Goal: Contribute content: Contribute content

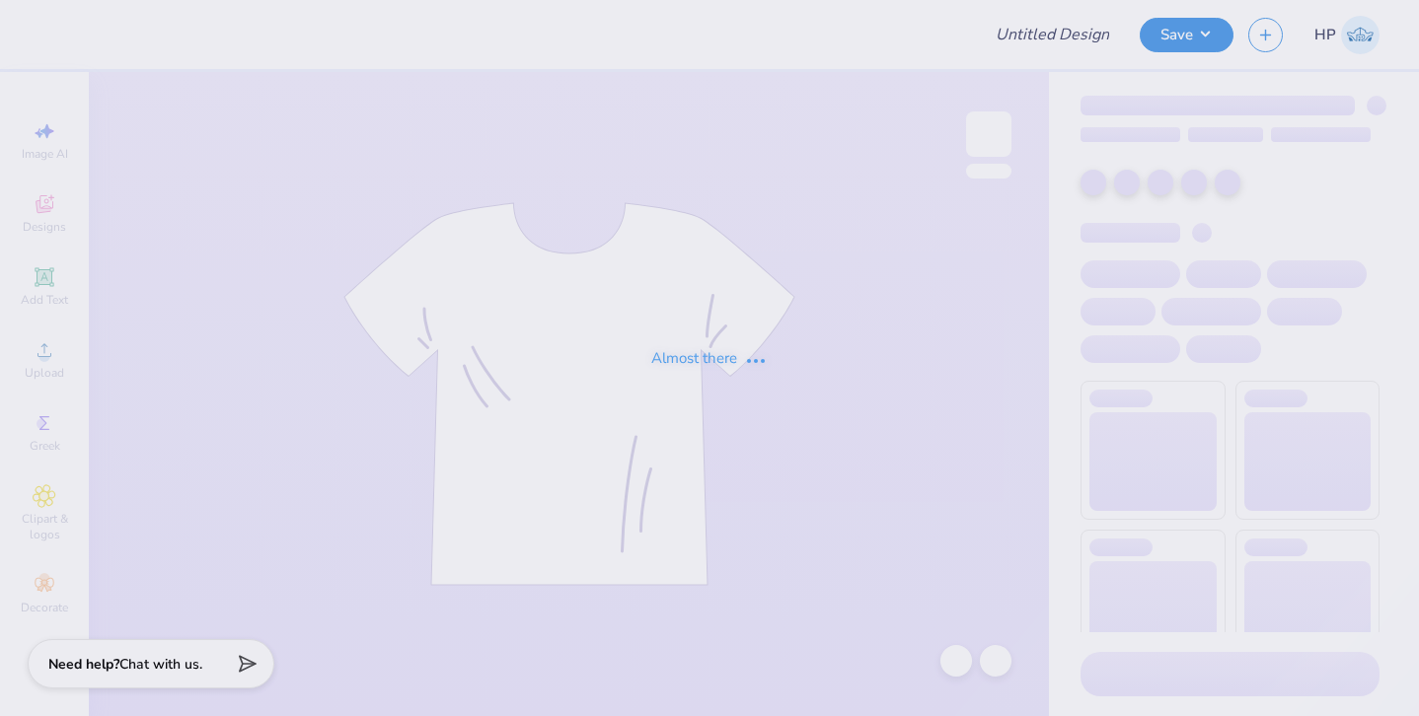
type input "KD Big/Little Tanks"
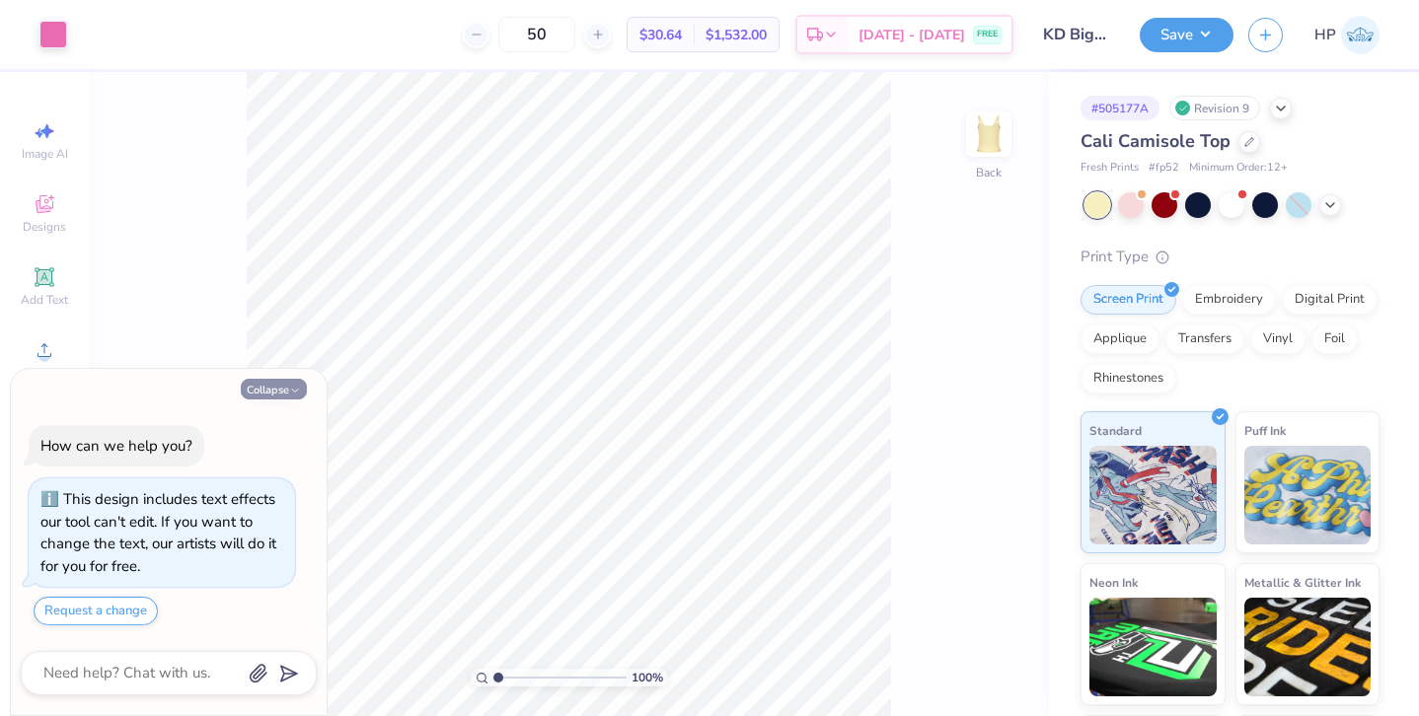
click at [276, 389] on button "Collapse" at bounding box center [274, 389] width 66 height 21
type textarea "x"
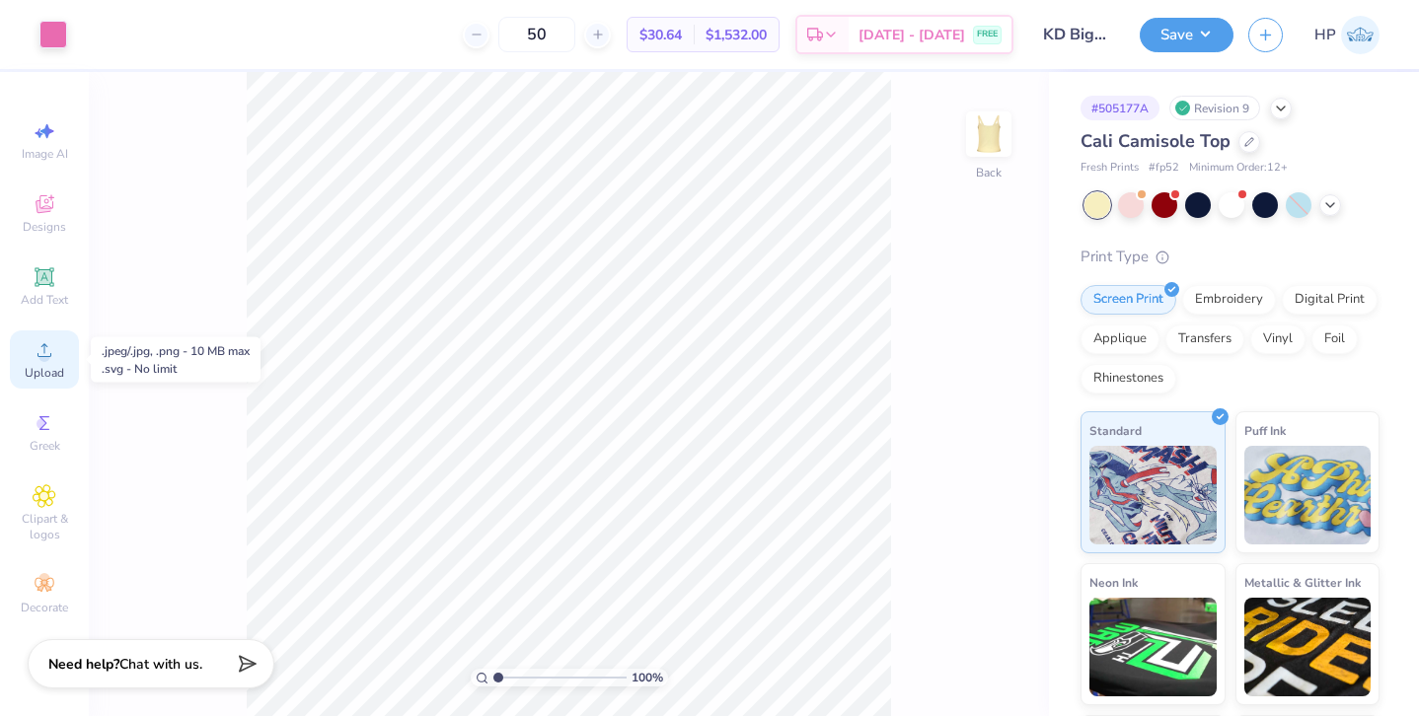
click at [45, 349] on icon at bounding box center [45, 350] width 24 height 24
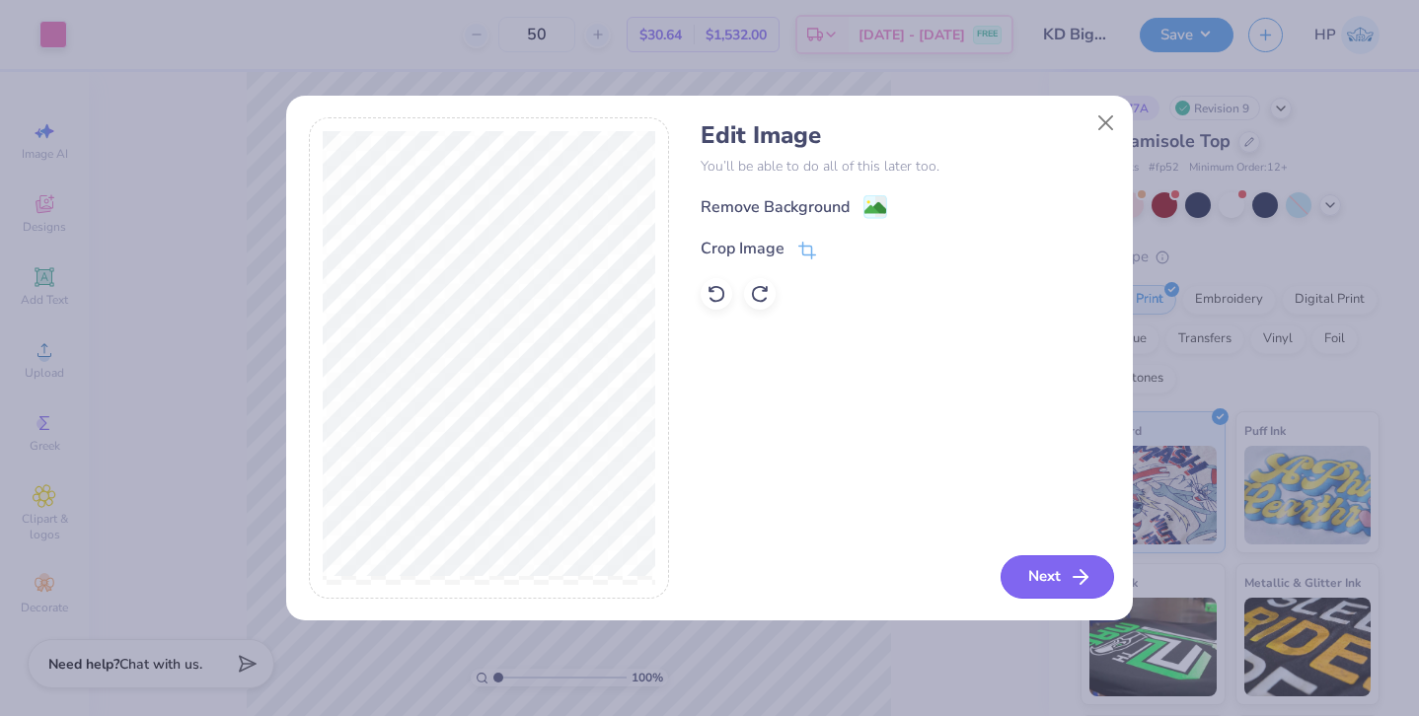
click at [1028, 571] on button "Next" at bounding box center [1056, 576] width 113 height 43
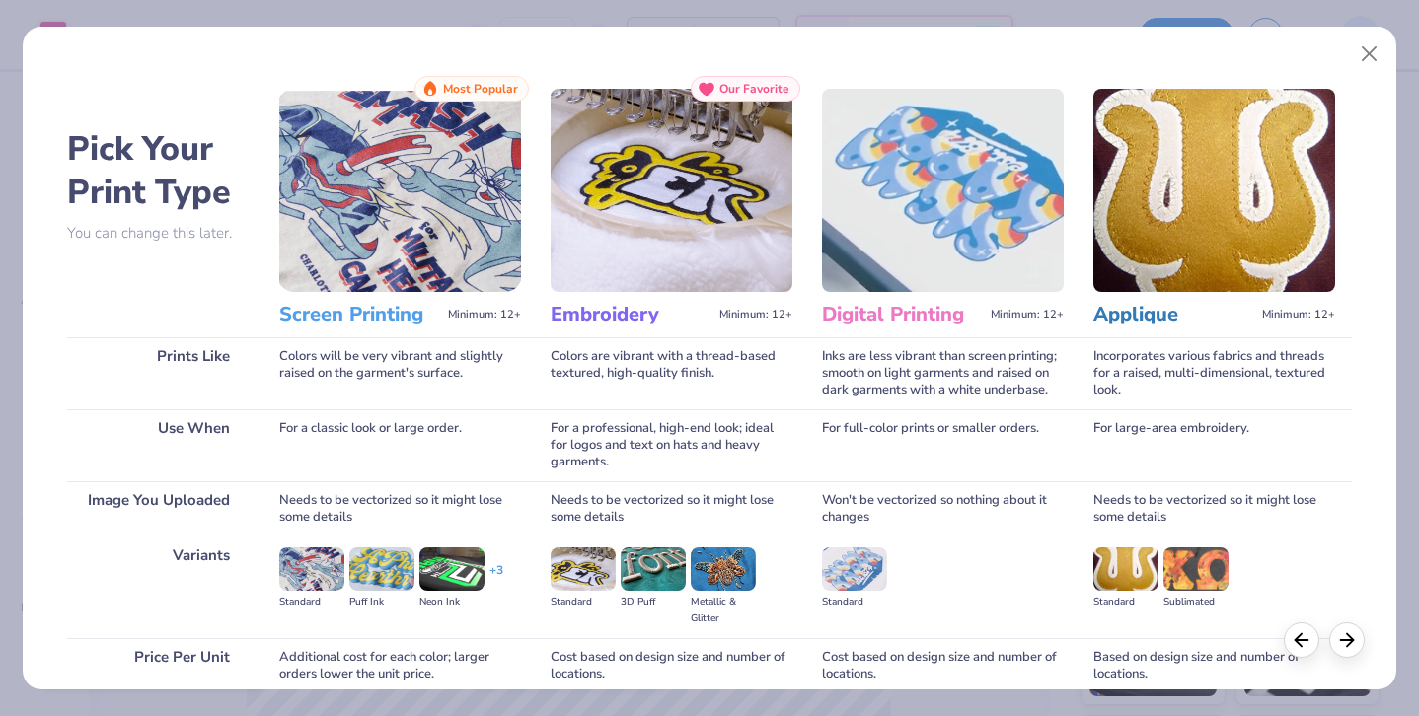
scroll to position [169, 0]
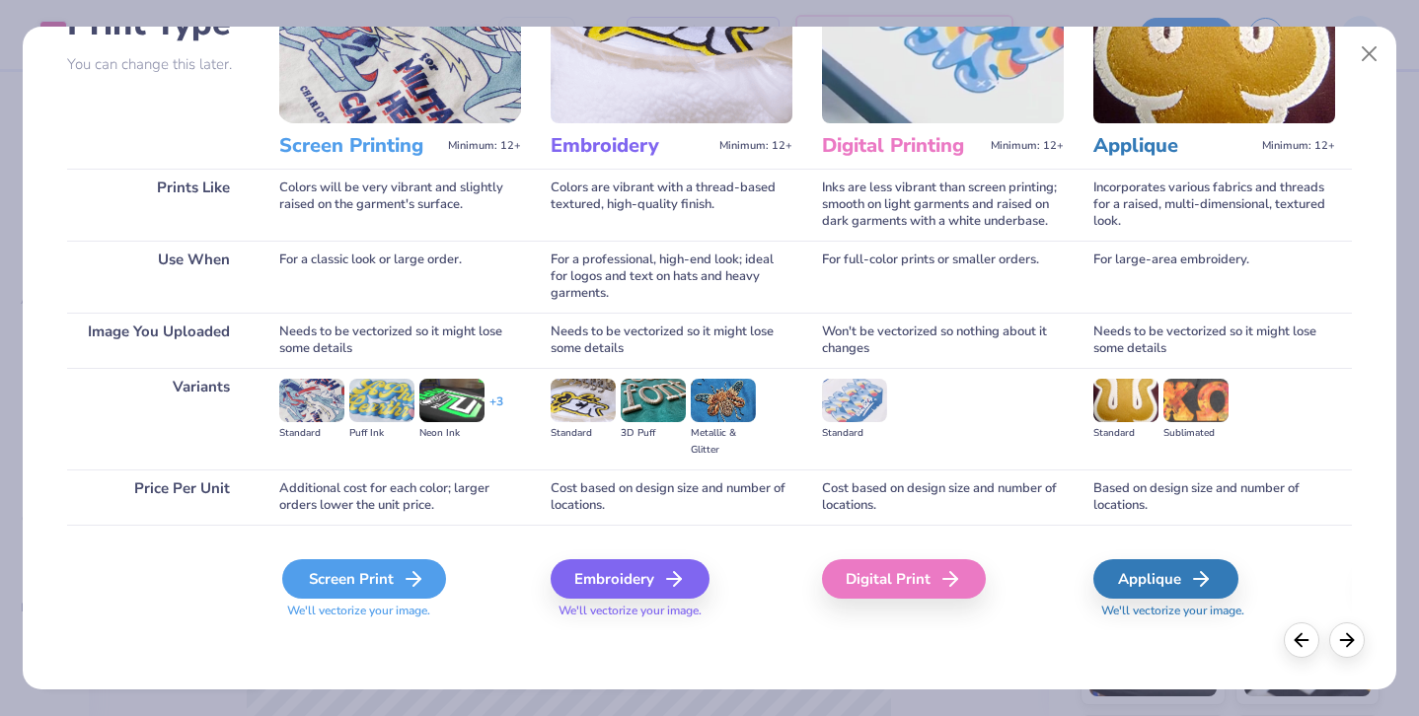
click at [337, 574] on div "Screen Print" at bounding box center [364, 578] width 164 height 39
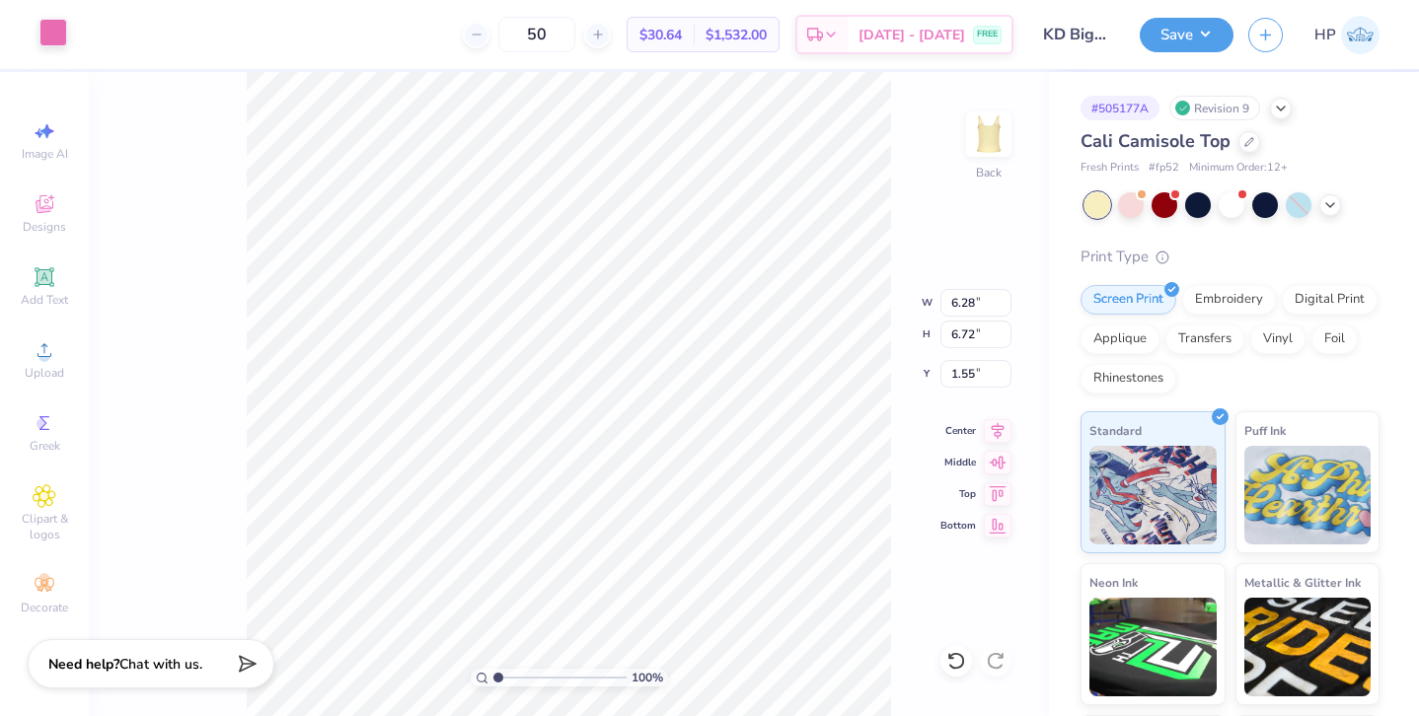
click at [55, 29] on div at bounding box center [53, 33] width 28 height 28
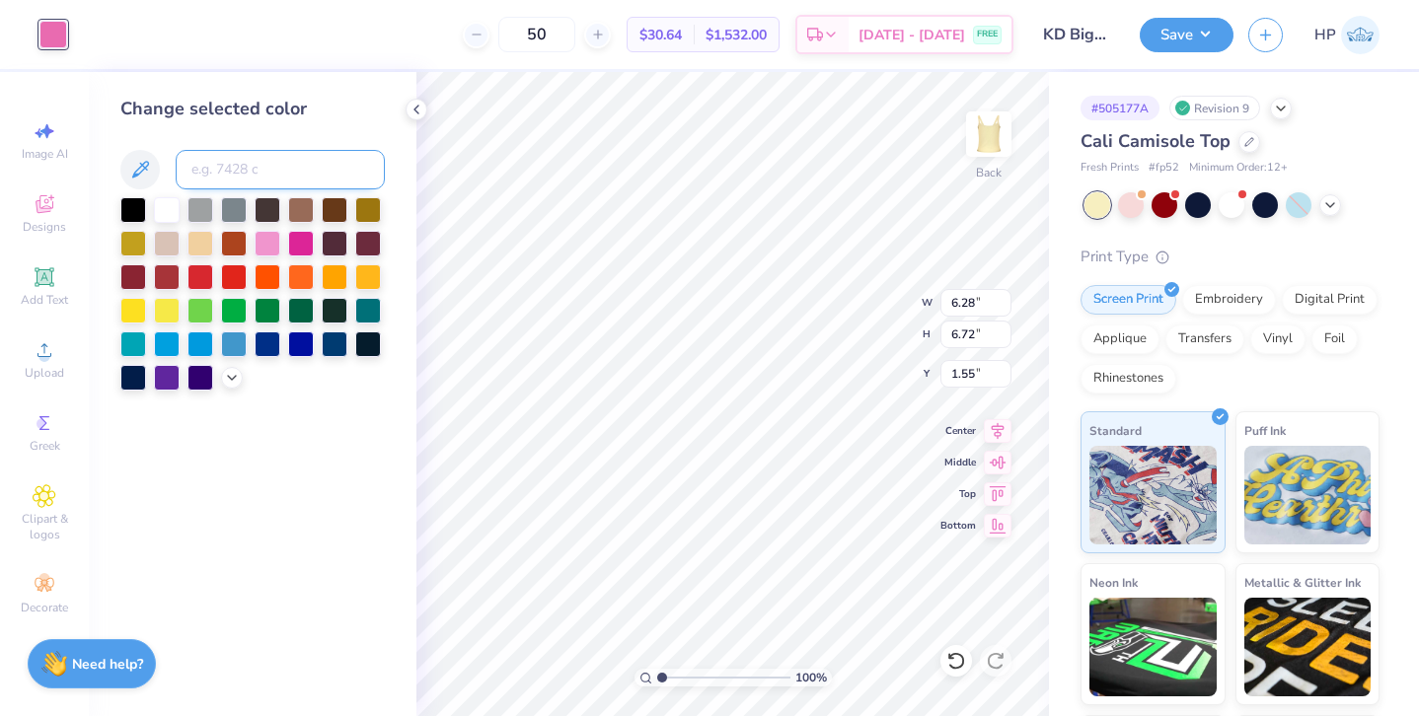
click at [220, 169] on input at bounding box center [280, 169] width 209 height 39
type input "190"
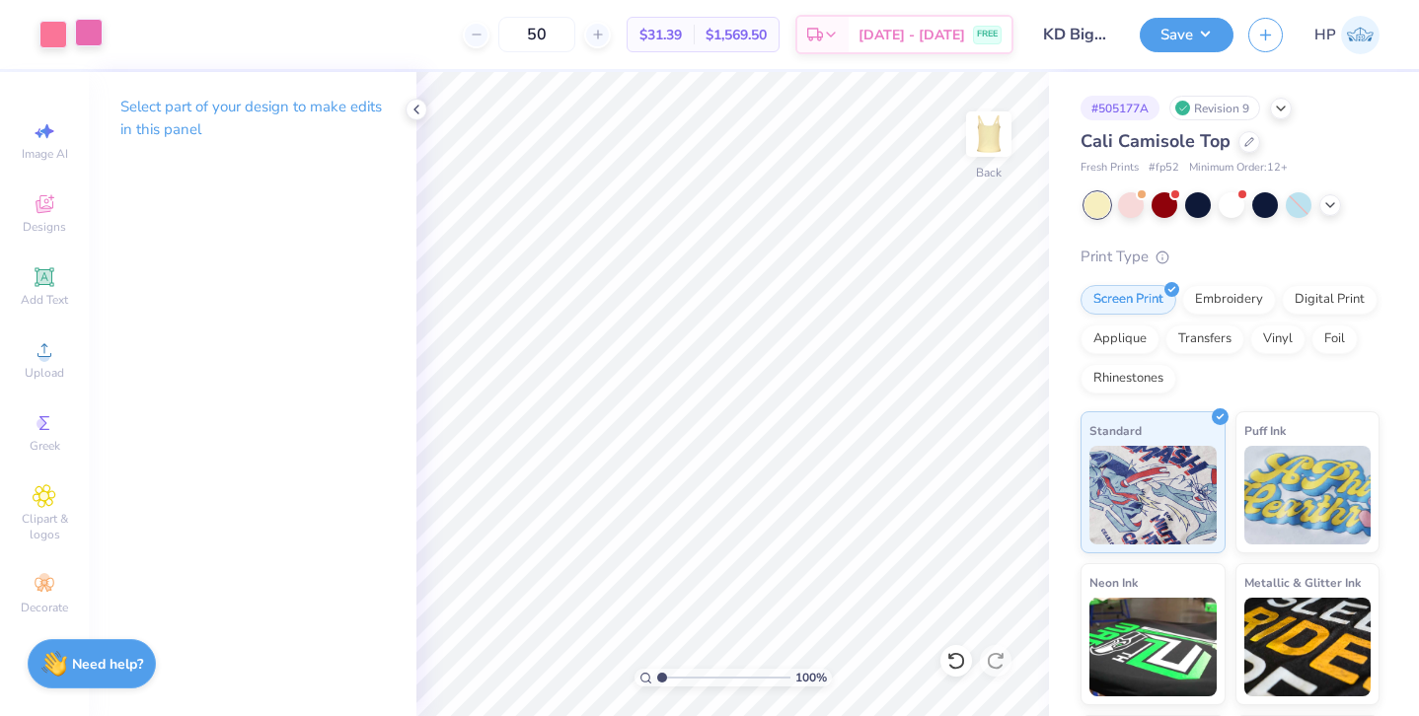
click at [95, 29] on div at bounding box center [89, 33] width 28 height 28
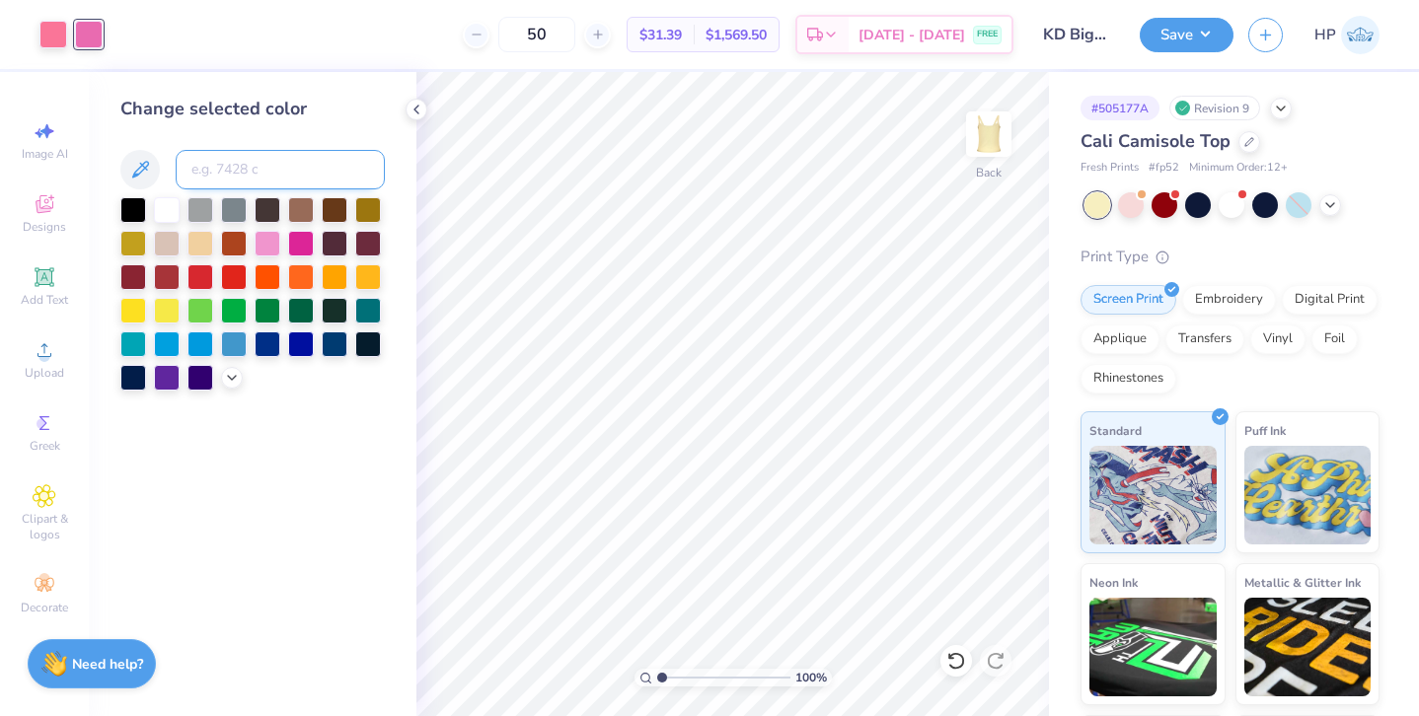
click at [230, 170] on input at bounding box center [280, 169] width 209 height 39
type input "190"
click at [1000, 139] on img at bounding box center [988, 134] width 79 height 79
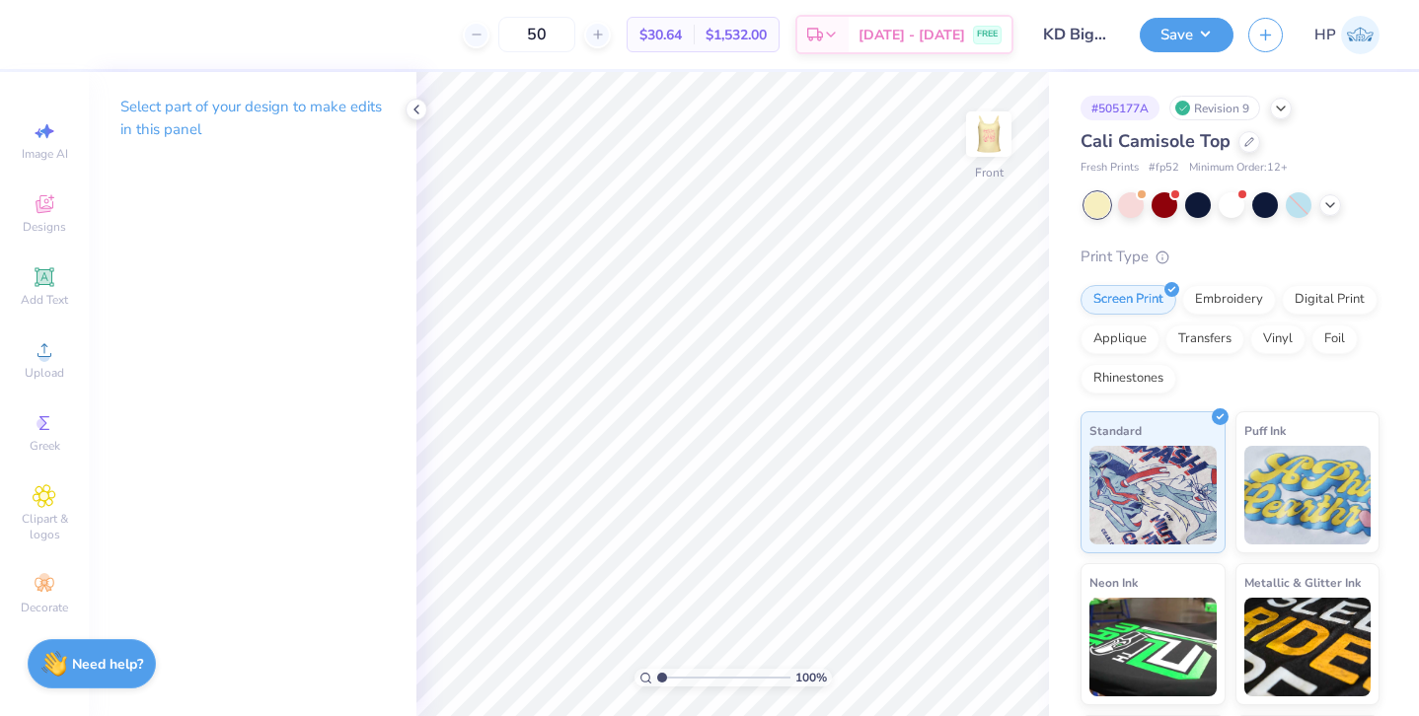
click at [1000, 139] on img at bounding box center [988, 133] width 39 height 39
click at [1208, 41] on button "Save" at bounding box center [1187, 32] width 94 height 35
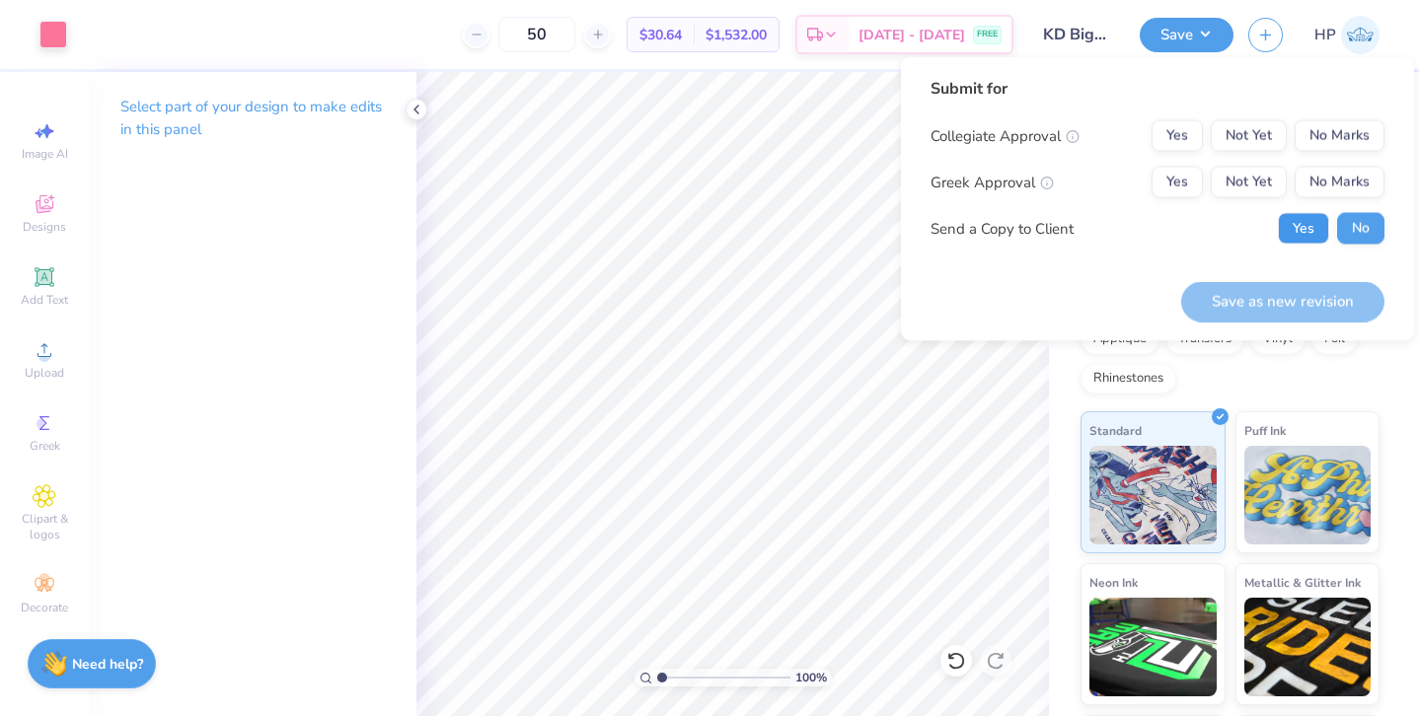
click at [1286, 228] on button "Yes" at bounding box center [1303, 229] width 51 height 32
click at [1164, 180] on button "Yes" at bounding box center [1176, 183] width 51 height 32
click at [1331, 135] on button "No Marks" at bounding box center [1340, 136] width 90 height 32
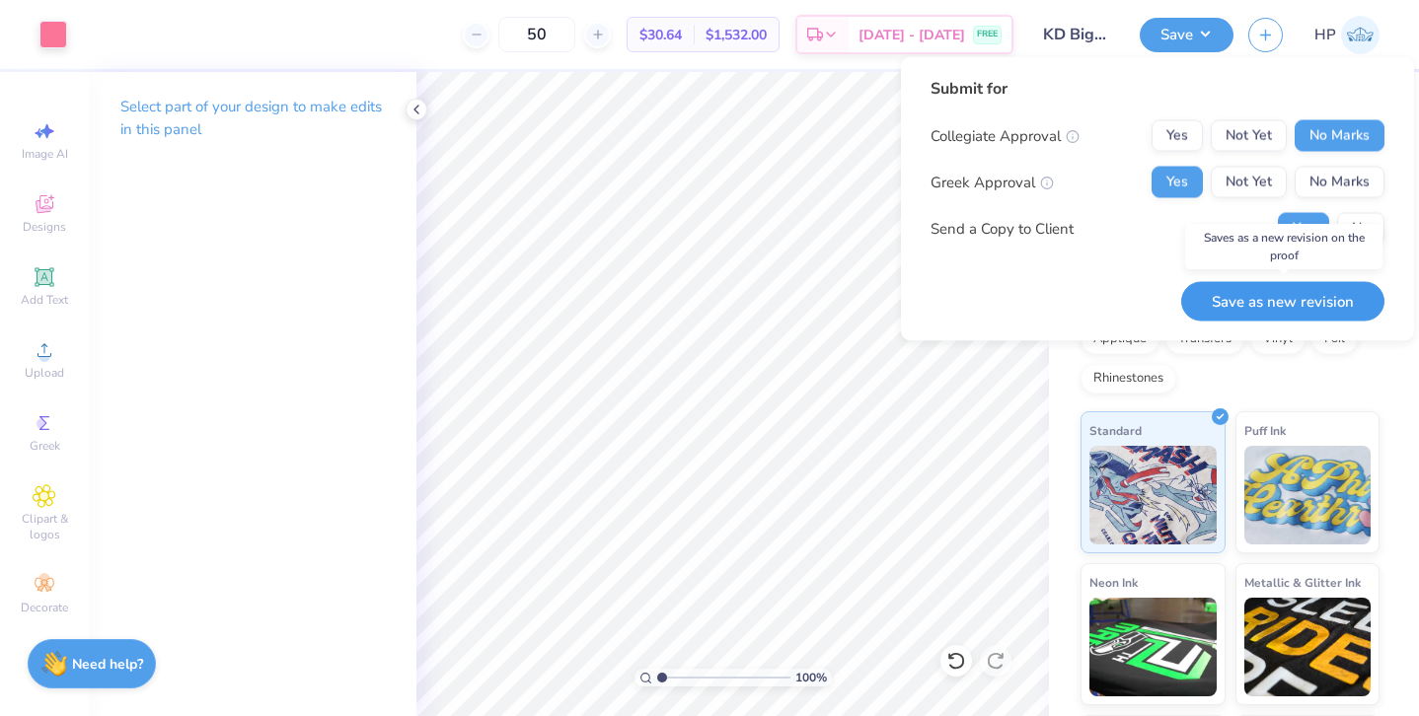
click at [1282, 301] on button "Save as new revision" at bounding box center [1282, 301] width 203 height 40
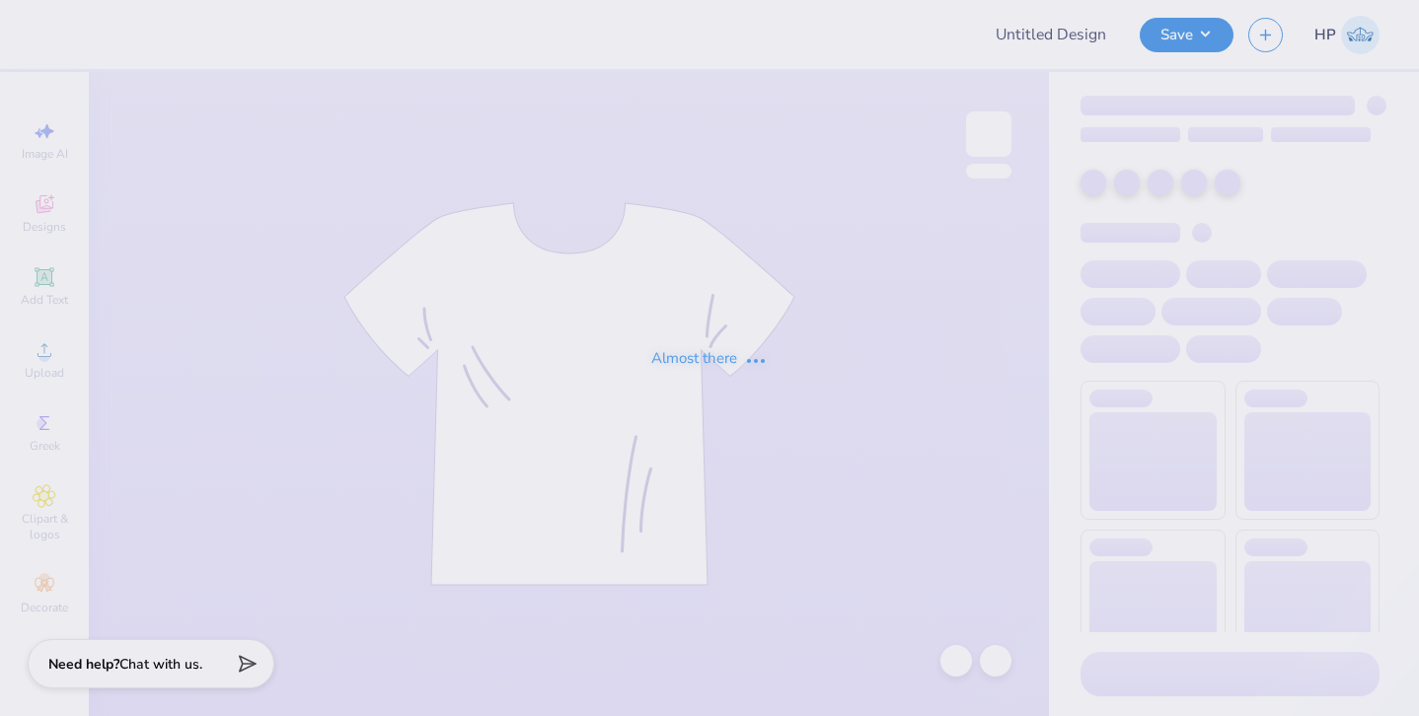
type input "KD Big/Little Tanks"
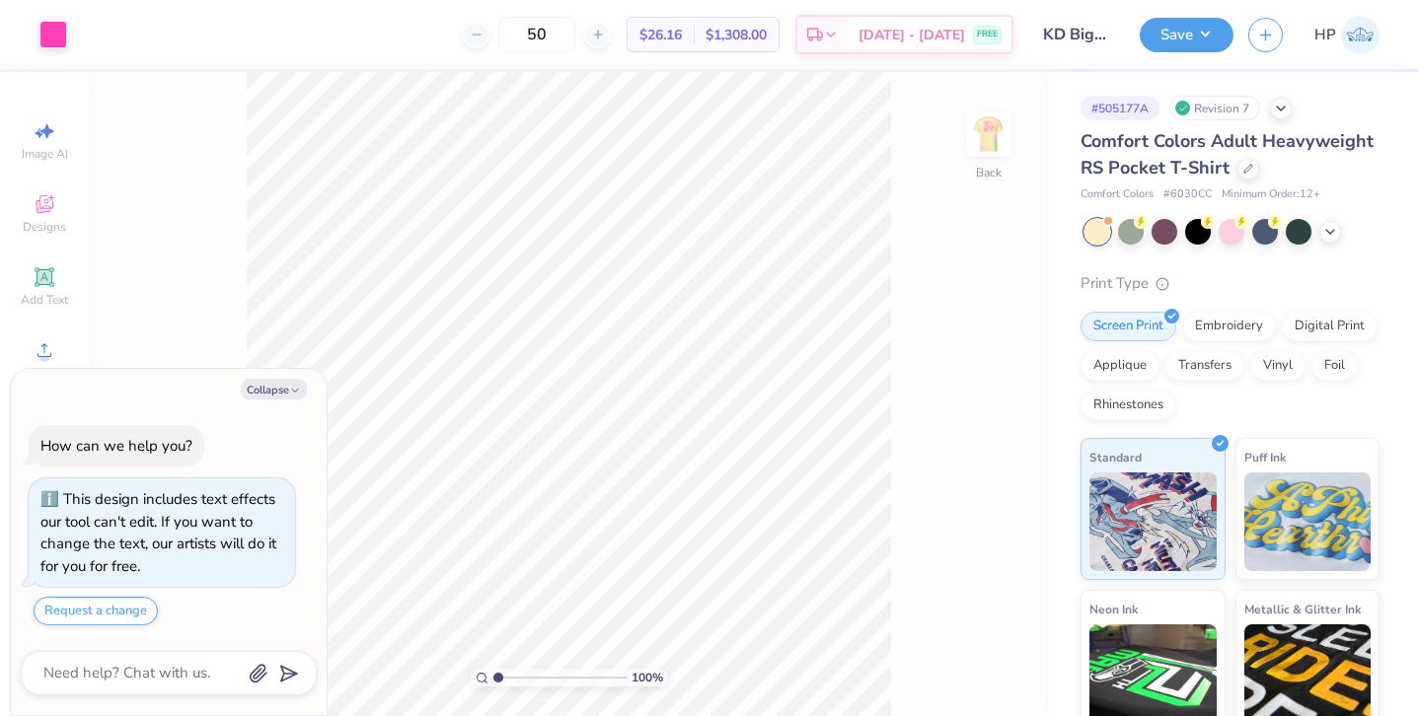
scroll to position [11, 0]
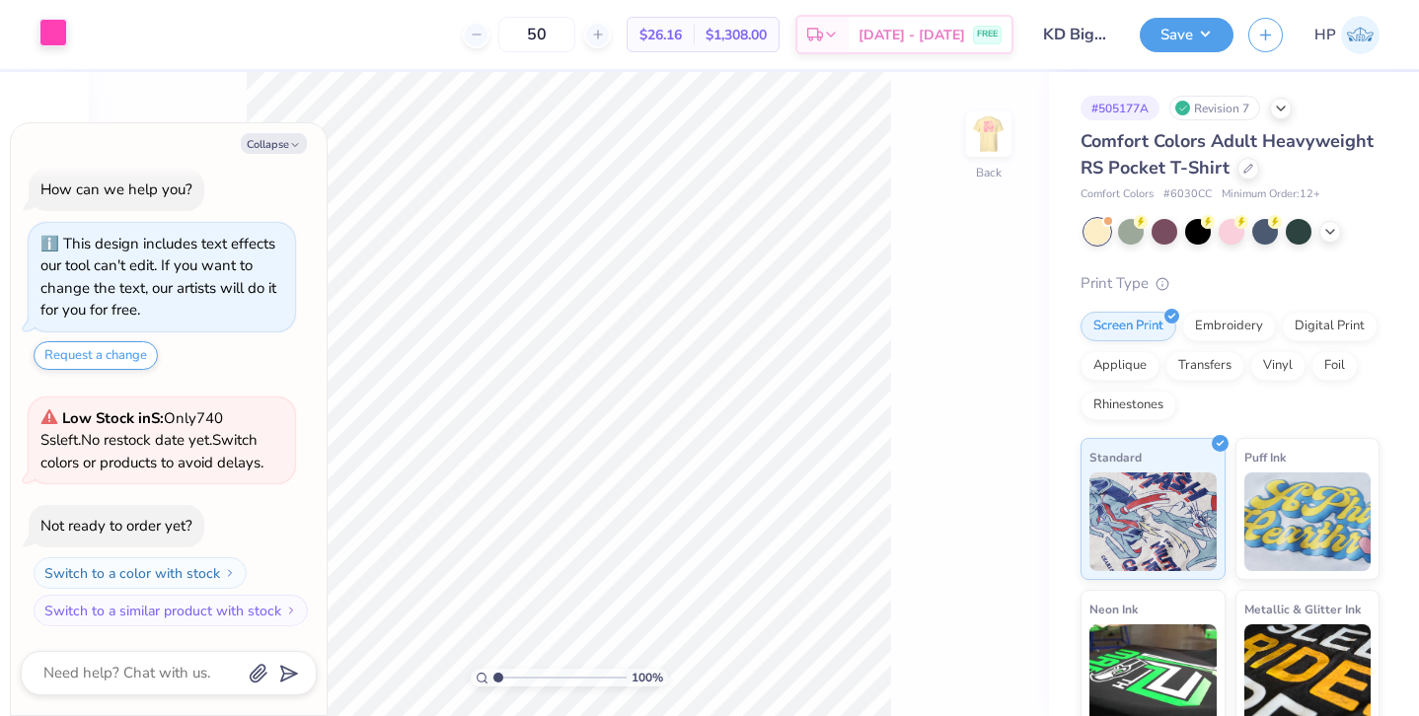
click at [56, 38] on div at bounding box center [53, 33] width 28 height 28
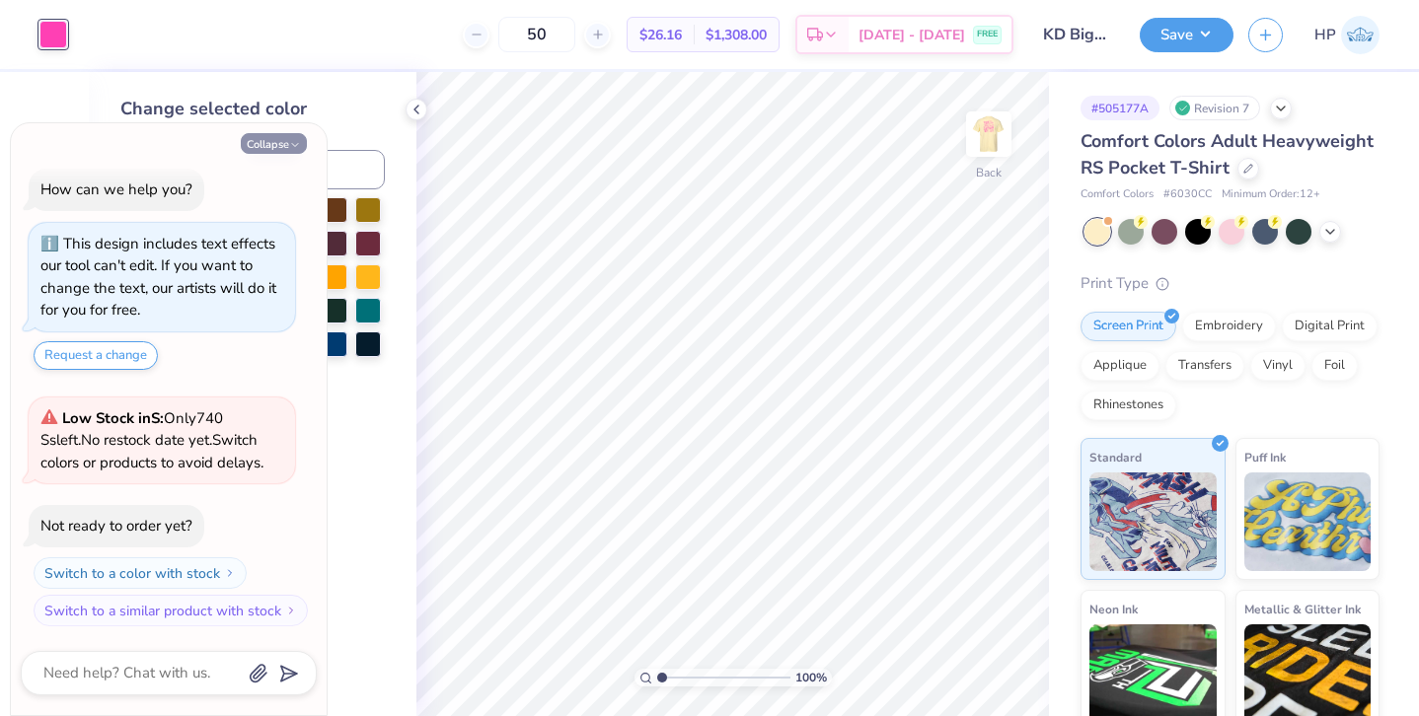
click at [286, 151] on button "Collapse" at bounding box center [274, 143] width 66 height 21
type textarea "x"
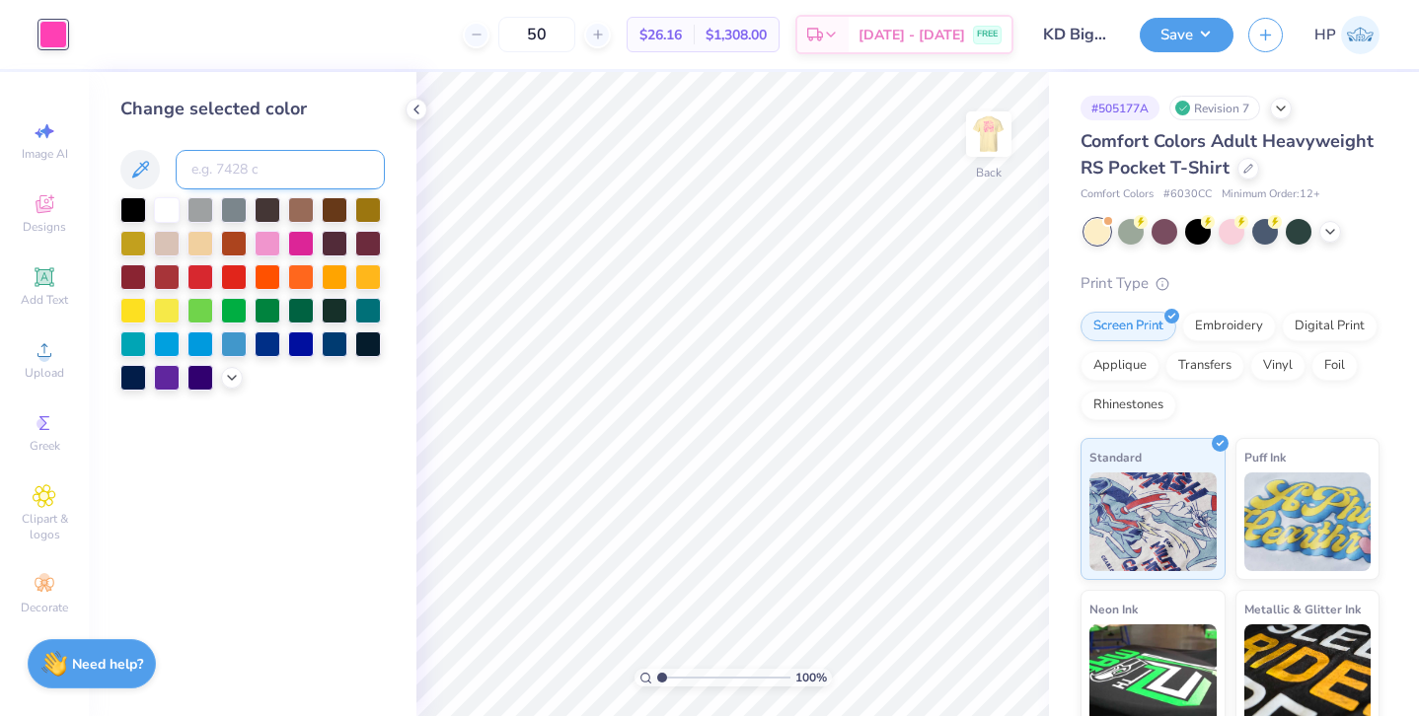
click at [288, 187] on input at bounding box center [280, 169] width 209 height 39
type input "190"
click at [992, 152] on img at bounding box center [988, 134] width 79 height 79
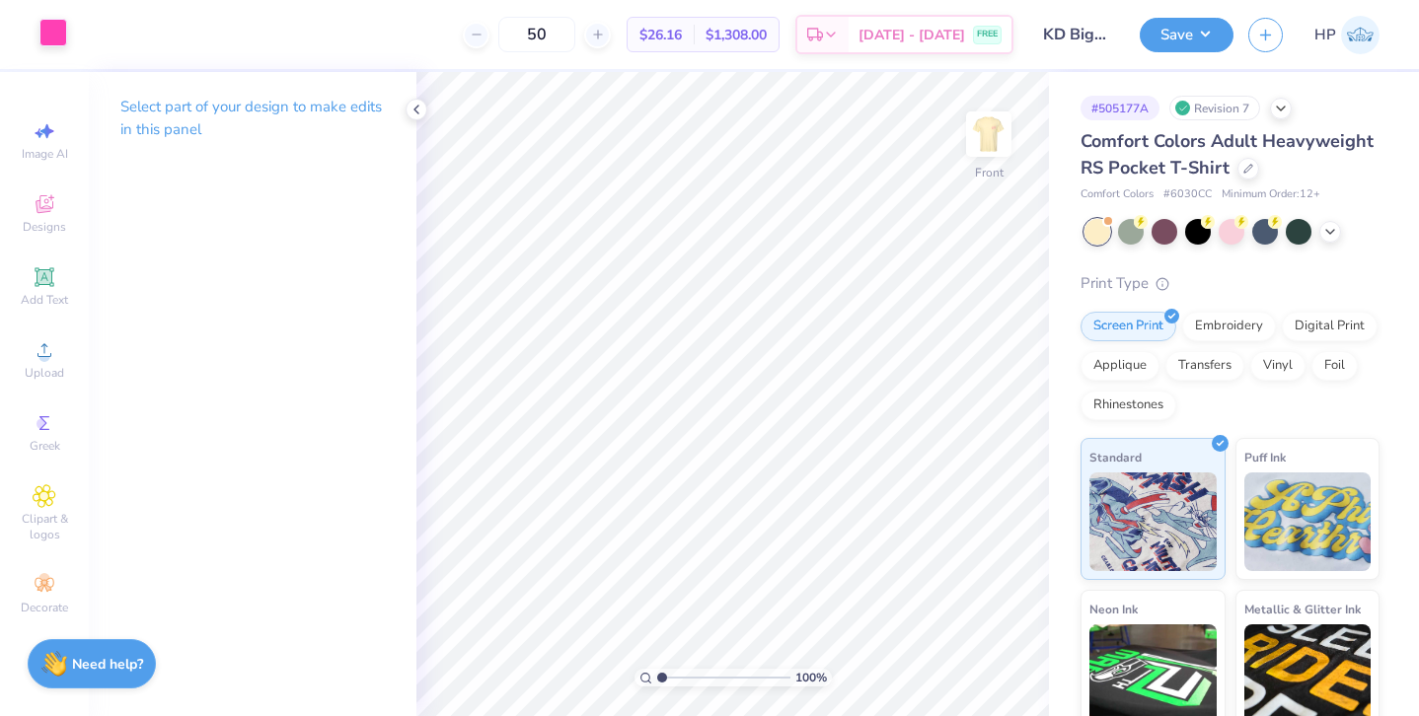
click at [52, 25] on div at bounding box center [53, 33] width 28 height 28
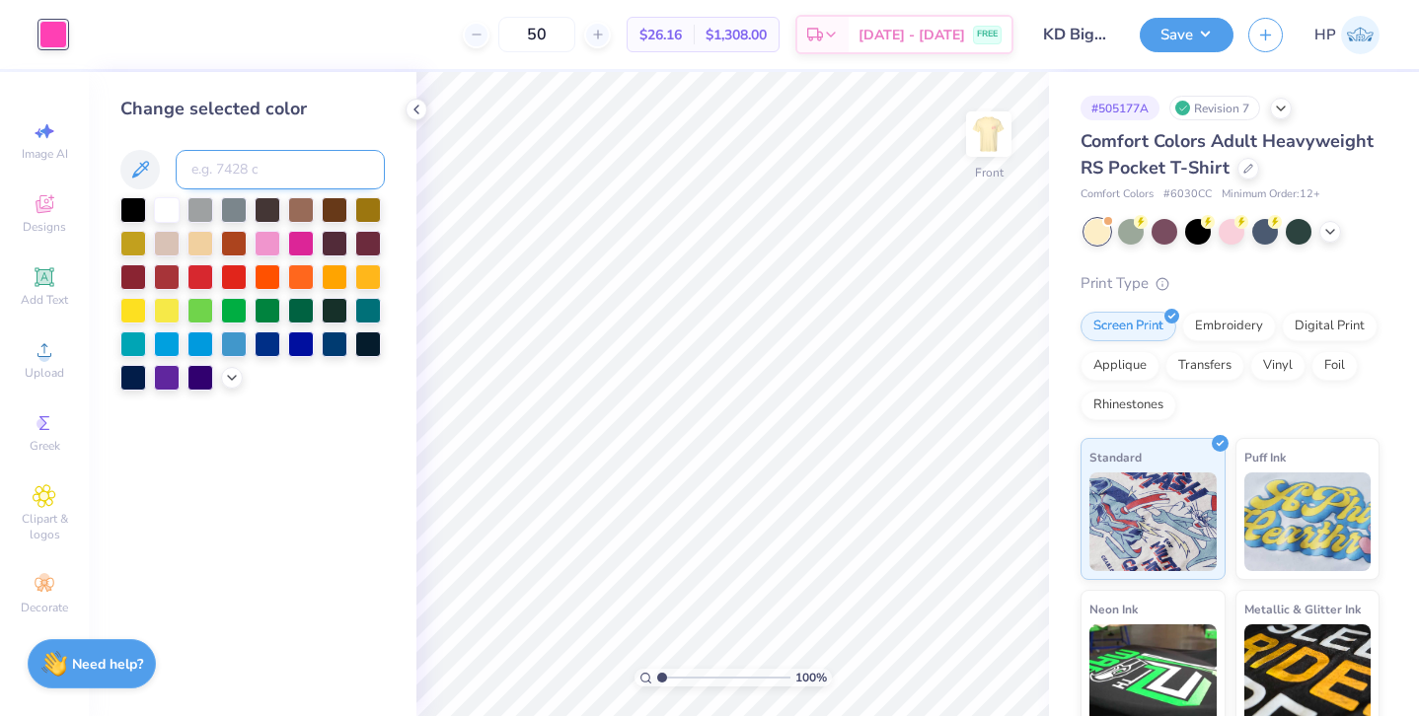
click at [279, 165] on input at bounding box center [280, 169] width 209 height 39
type input "190"
click at [1199, 39] on button "Save" at bounding box center [1187, 32] width 94 height 35
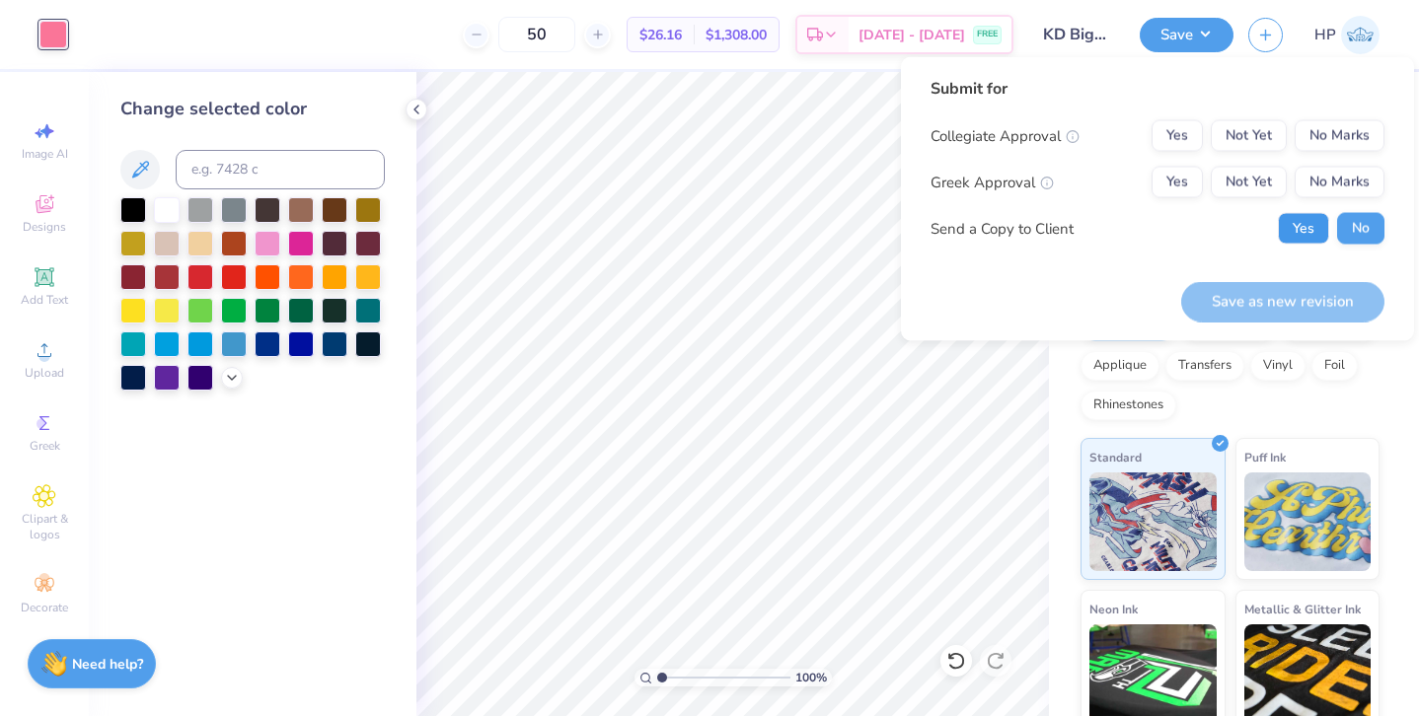
click at [1302, 227] on button "Yes" at bounding box center [1303, 229] width 51 height 32
click at [1189, 186] on button "Yes" at bounding box center [1176, 183] width 51 height 32
click at [1324, 148] on button "No Marks" at bounding box center [1340, 136] width 90 height 32
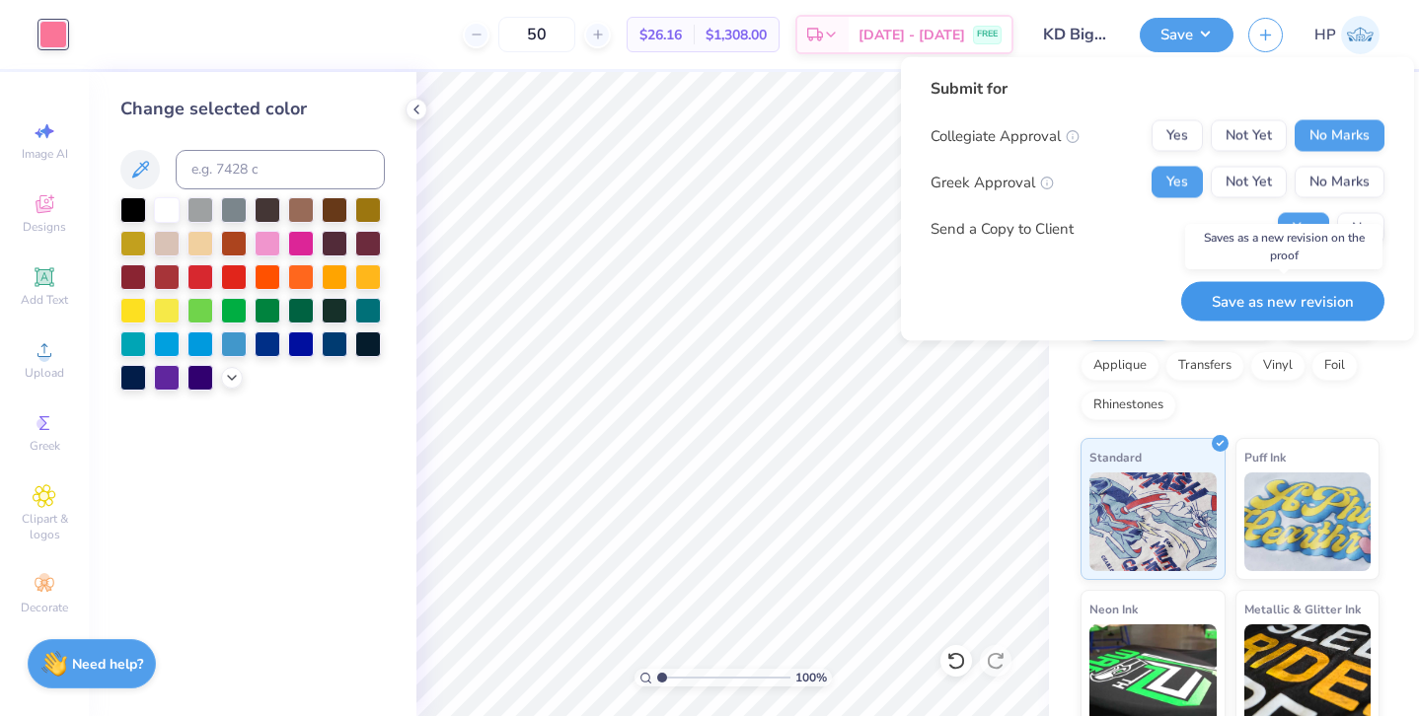
click at [1264, 300] on button "Save as new revision" at bounding box center [1282, 301] width 203 height 40
